Goal: Task Accomplishment & Management: Use online tool/utility

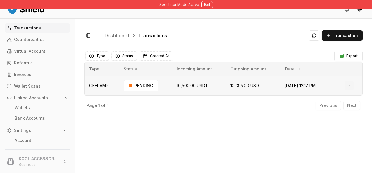
click at [350, 87] on html "Spectator Mode Active Exit Transactions Counterparties Virtual Account Referral…" at bounding box center [186, 86] width 372 height 173
click at [294, 124] on div "Toggle Sidebar Dashboard Transactions Transaction OFFRAMP 10,500.00 USDT 10,395…" at bounding box center [223, 96] width 297 height 155
click at [349, 86] on html "Spectator Mode Active Exit Transactions Counterparties Virtual Account Referral…" at bounding box center [186, 86] width 372 height 173
click at [350, 86] on html "Spectator Mode Active Exit Transactions Counterparties Virtual Account Referral…" at bounding box center [186, 86] width 372 height 173
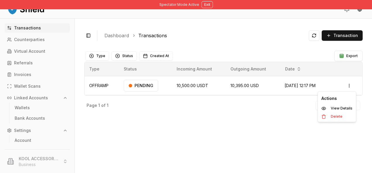
click at [350, 86] on html "Spectator Mode Active Exit Transactions Counterparties Virtual Account Referral…" at bounding box center [186, 86] width 372 height 173
click at [343, 107] on p "View Details" at bounding box center [341, 109] width 22 height 4
drag, startPoint x: 343, startPoint y: 107, endPoint x: 334, endPoint y: 84, distance: 25.4
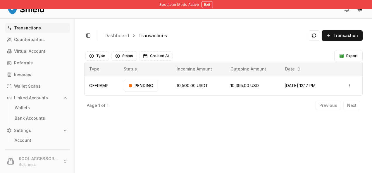
click at [334, 84] on html "Spectator Mode Active Exit Transactions Counterparties Virtual Account Referral…" at bounding box center [186, 86] width 372 height 173
click at [355, 86] on html "Spectator Mode Active Exit Transactions Counterparties Virtual Account Referral…" at bounding box center [186, 86] width 372 height 173
click at [351, 86] on html "Spectator Mode Active Exit Transactions Counterparties Virtual Account Referral…" at bounding box center [186, 86] width 372 height 173
click at [205, 4] on html "Spectator Mode Active Exit Transactions Counterparties Virtual Account Referral…" at bounding box center [186, 86] width 372 height 173
